Goal: Find specific page/section: Find specific page/section

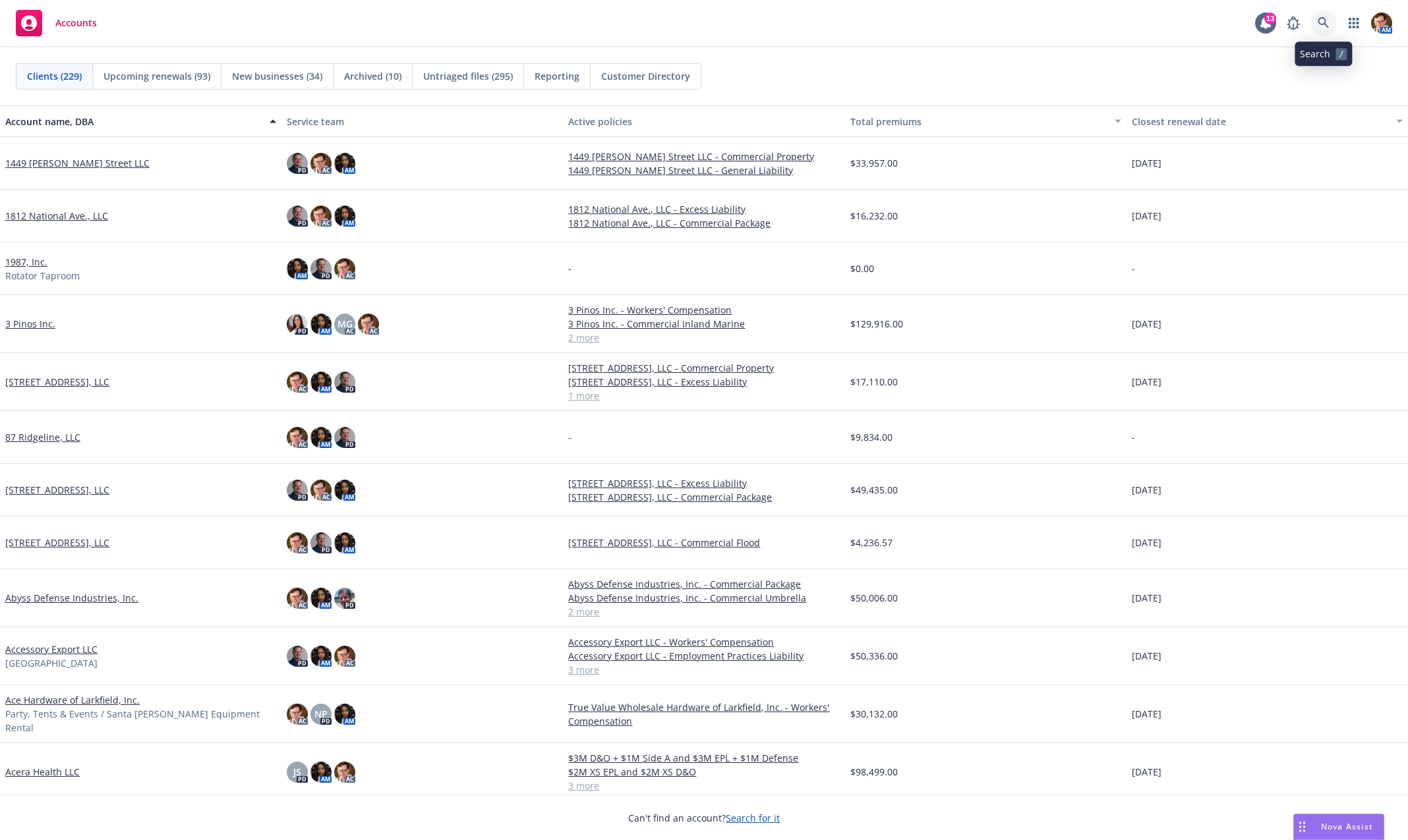
click at [1326, 21] on icon at bounding box center [1323, 23] width 12 height 12
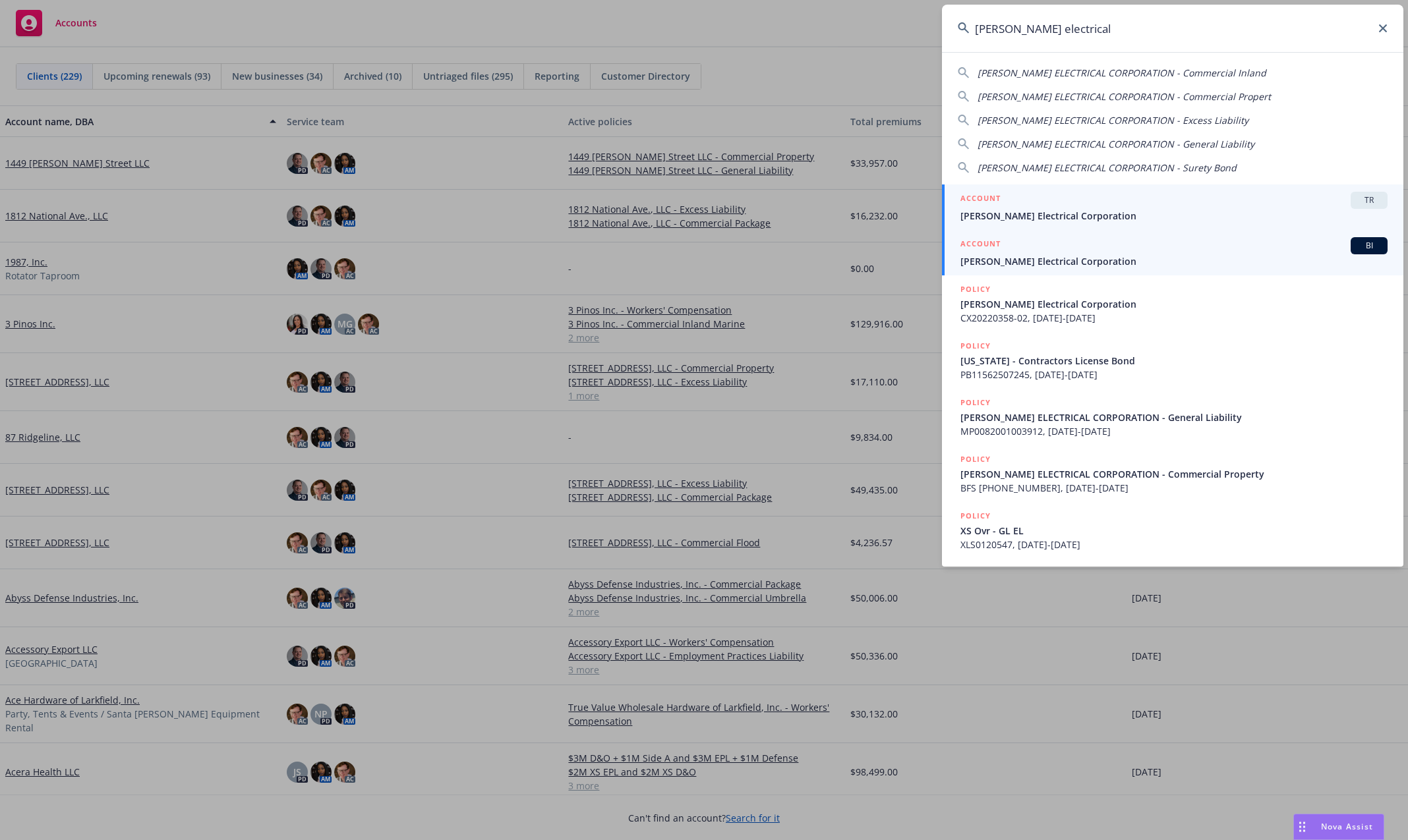
type input "[PERSON_NAME] electrical"
click at [1111, 250] on div "ACCOUNT BI" at bounding box center [1174, 246] width 427 height 17
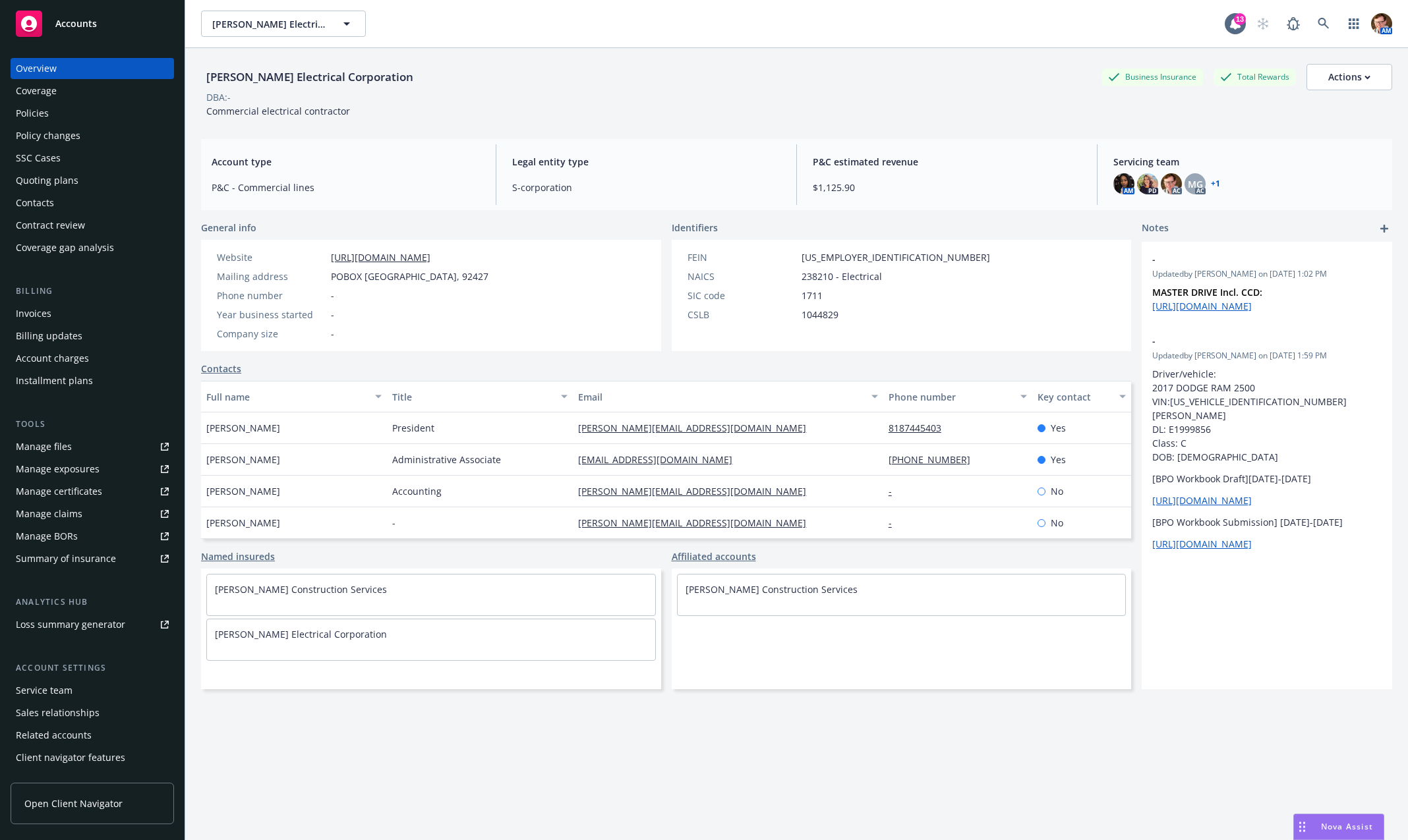
click at [57, 310] on div "Invoices" at bounding box center [92, 314] width 153 height 21
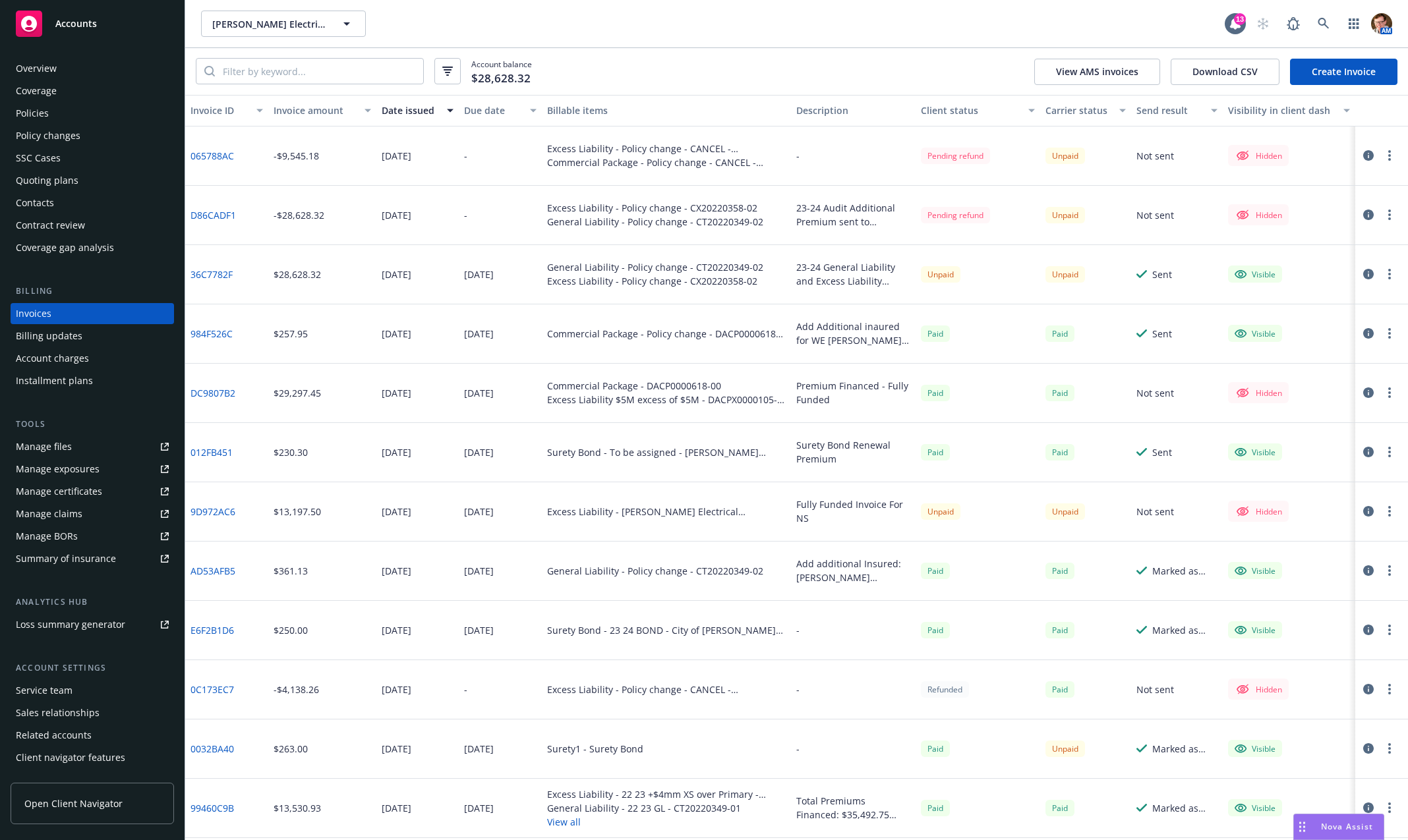
click at [1363, 157] on icon "button" at bounding box center [1368, 155] width 11 height 11
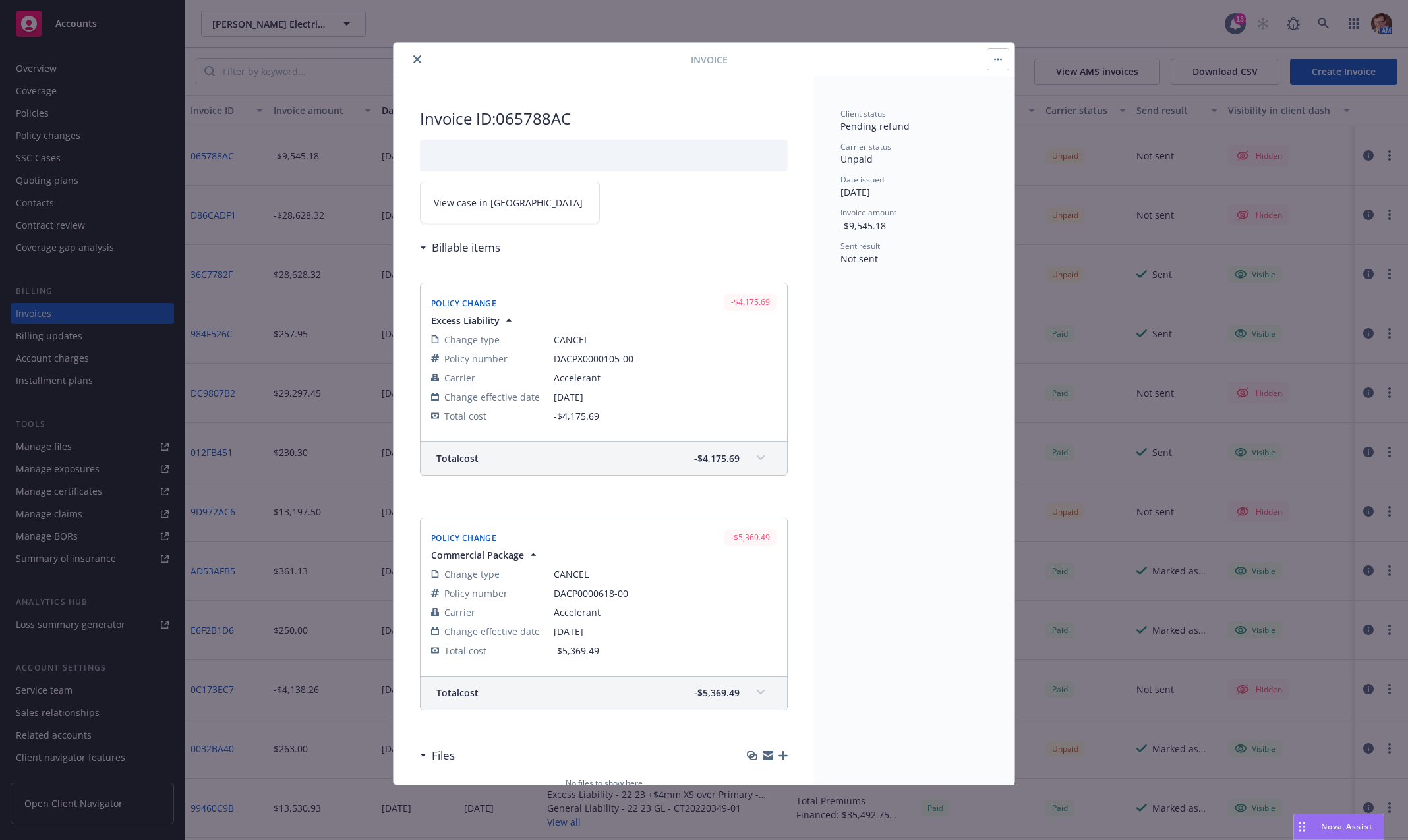
click at [422, 190] on link "View case in [GEOGRAPHIC_DATA]" at bounding box center [509, 203] width 180 height 41
